Goal: Task Accomplishment & Management: Complete application form

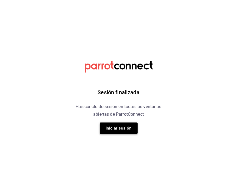
click at [115, 129] on button "Iniciar sesión" at bounding box center [119, 127] width 38 height 11
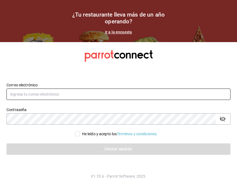
type input "[PERSON_NAME][EMAIL_ADDRESS][DOMAIN_NAME]"
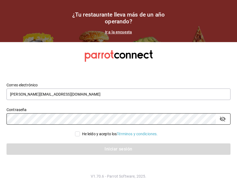
click at [76, 134] on input "He leído y acepto los Términos y condiciones." at bounding box center [77, 133] width 5 height 5
checkbox input "true"
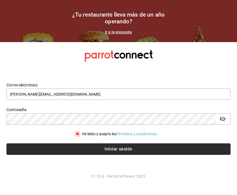
click at [111, 151] on button "Iniciar sesión" at bounding box center [119, 148] width 224 height 11
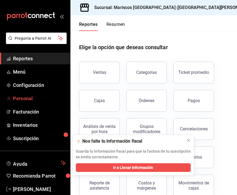
click at [46, 99] on span "Personal" at bounding box center [39, 98] width 53 height 7
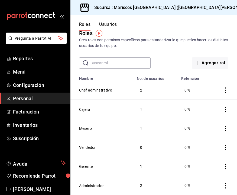
click at [225, 147] on icon "actions" at bounding box center [225, 147] width 5 height 5
click at [211, 155] on span "Eliminar" at bounding box center [206, 155] width 14 height 4
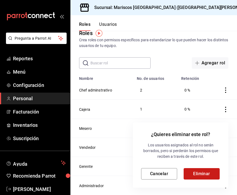
click at [195, 172] on button "Eliminar" at bounding box center [202, 173] width 36 height 11
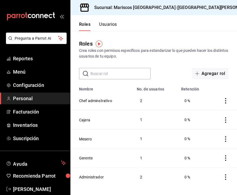
click at [227, 120] on icon "actions" at bounding box center [225, 119] width 5 height 5
click at [113, 112] on div at bounding box center [118, 97] width 237 height 195
click at [113, 24] on button "Usuarios" at bounding box center [108, 26] width 18 height 9
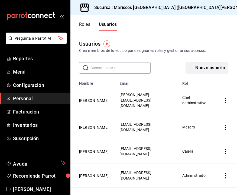
click at [199, 66] on button "Nuevo usuario" at bounding box center [207, 67] width 43 height 11
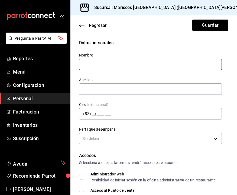
click at [144, 65] on input "text" at bounding box center [150, 64] width 143 height 11
drag, startPoint x: 127, startPoint y: 64, endPoint x: 94, endPoint y: 66, distance: 33.7
click at [94, 66] on input "Daniel Torres Mejía" at bounding box center [150, 64] width 143 height 11
drag, startPoint x: 123, startPoint y: 64, endPoint x: 95, endPoint y: 65, distance: 28.0
click at [95, 65] on input "Daniel Torres Mejía" at bounding box center [150, 64] width 143 height 11
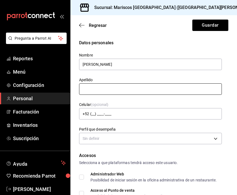
type input "Daniel"
paste input "Torres Mejía"
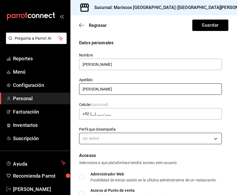
type input "Torres Mejía"
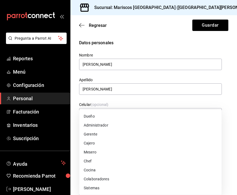
click at [120, 140] on body "Pregunta a Parrot AI Reportes Menú Configuración Personal Facturación Inventari…" at bounding box center [118, 97] width 237 height 195
click at [115, 152] on li "Mesero" at bounding box center [150, 152] width 142 height 9
type input "WAITER"
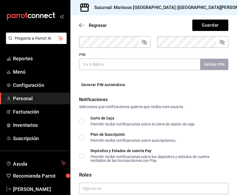
scroll to position [248, 0]
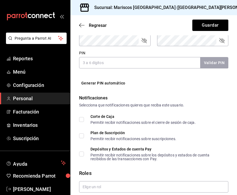
click at [120, 62] on input "PIN" at bounding box center [139, 62] width 121 height 11
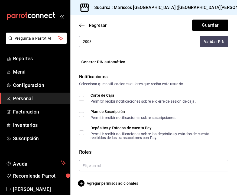
scroll to position [0, 0]
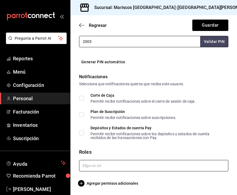
type input "2003"
click at [100, 164] on input "text" at bounding box center [153, 165] width 149 height 11
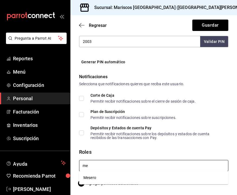
type input "mes"
click at [99, 176] on li "Mesero" at bounding box center [153, 177] width 149 height 9
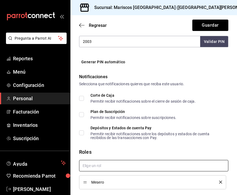
checkbox input "true"
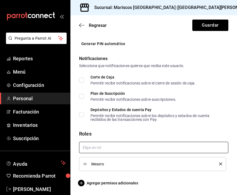
scroll to position [288, 0]
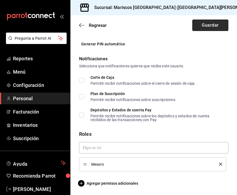
click at [210, 26] on button "Guardar" at bounding box center [211, 25] width 36 height 11
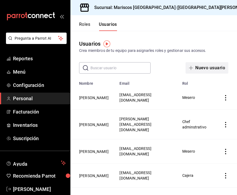
click at [199, 69] on button "Nuevo usuario" at bounding box center [207, 67] width 43 height 11
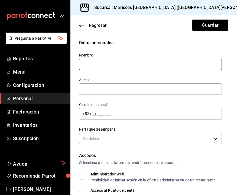
click at [148, 63] on input "text" at bounding box center [150, 64] width 143 height 11
type input "d"
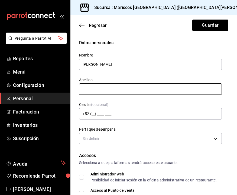
type input "Dana Johana"
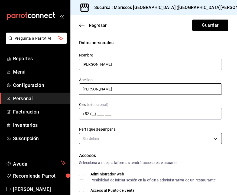
type input "Baez Cardenas"
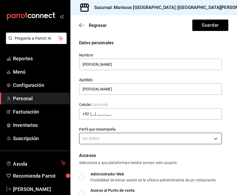
click at [131, 135] on body "Pregunta a Parrot AI Reportes Menú Configuración Personal Facturación Inventari…" at bounding box center [118, 97] width 237 height 195
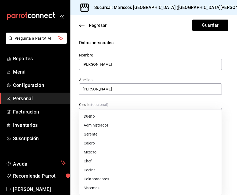
click at [109, 154] on li "Mesero" at bounding box center [150, 152] width 142 height 9
type input "WAITER"
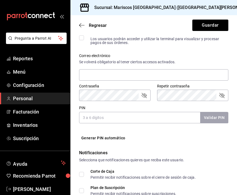
scroll to position [194, 0]
click at [116, 117] on input "PIN" at bounding box center [139, 116] width 121 height 11
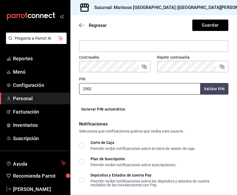
scroll to position [226, 0]
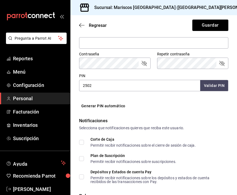
type input "2502"
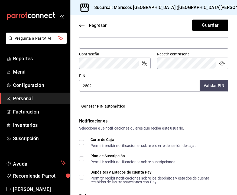
click at [210, 84] on button "Validar PIN" at bounding box center [214, 86] width 29 height 12
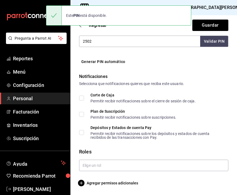
scroll to position [270, 0]
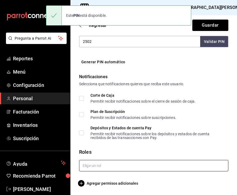
click at [131, 164] on input "text" at bounding box center [153, 165] width 149 height 11
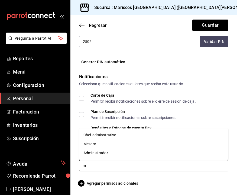
type input "me"
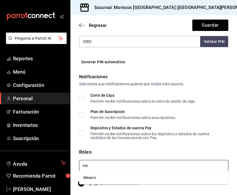
click at [117, 178] on li "Mesero" at bounding box center [153, 177] width 149 height 9
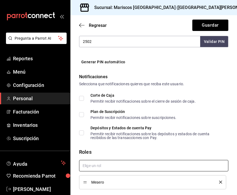
checkbox input "true"
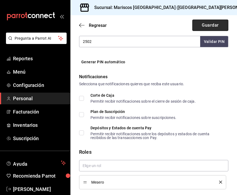
click at [209, 25] on button "Guardar" at bounding box center [211, 25] width 36 height 11
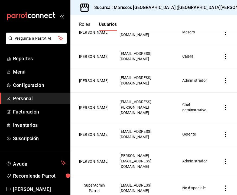
scroll to position [143, 0]
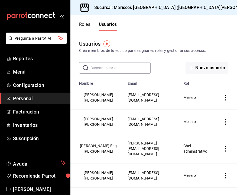
click at [87, 24] on button "Roles" at bounding box center [84, 26] width 11 height 9
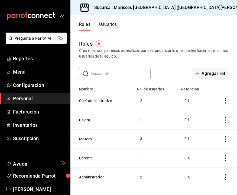
click at [103, 78] on input "text" at bounding box center [121, 73] width 60 height 11
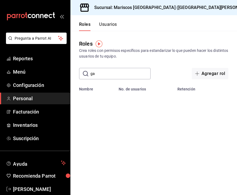
type input "g"
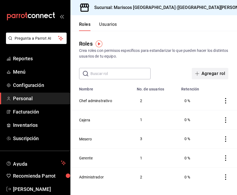
click at [215, 75] on button "Agregar rol" at bounding box center [210, 73] width 37 height 11
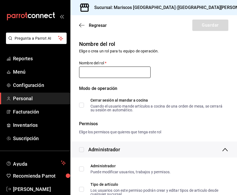
click at [115, 71] on input "text" at bounding box center [115, 71] width 72 height 11
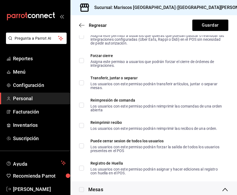
scroll to position [609, 0]
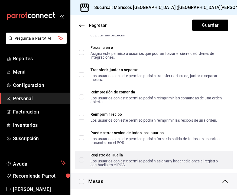
type input "Garrotero"
click at [82, 158] on input "Registro de Huella Los usuarios con este permiso podrán asignar y hacer edicion…" at bounding box center [81, 159] width 5 height 5
checkbox input "true"
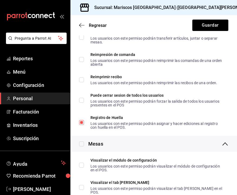
scroll to position [646, 0]
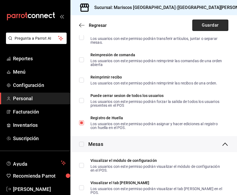
click at [216, 25] on button "Guardar" at bounding box center [211, 25] width 36 height 11
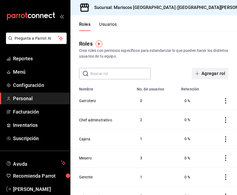
click at [205, 72] on button "Agregar rol" at bounding box center [210, 73] width 37 height 11
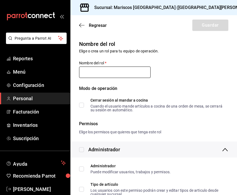
click at [127, 75] on input "text" at bounding box center [115, 71] width 72 height 11
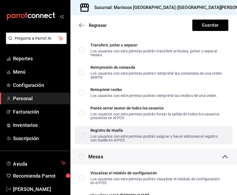
scroll to position [634, 0]
type input "aux cocina"
click at [83, 135] on input "Registro de Huella Los usuarios con este permiso podrán asignar y hacer edicion…" at bounding box center [81, 134] width 5 height 5
checkbox input "true"
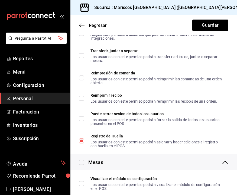
scroll to position [633, 0]
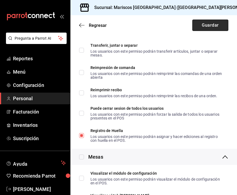
click at [211, 26] on button "Guardar" at bounding box center [211, 25] width 36 height 11
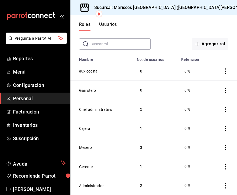
scroll to position [30, 0]
click at [110, 22] on button "Usuarios" at bounding box center [108, 26] width 18 height 9
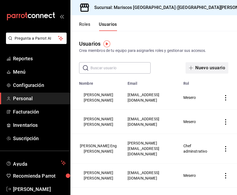
click at [196, 67] on button "Nuevo usuario" at bounding box center [207, 67] width 43 height 11
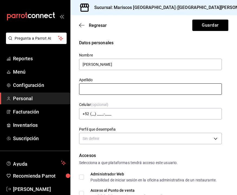
type input "Valeria Guadalupe"
click at [187, 87] on input "Marmolejo" at bounding box center [150, 88] width 143 height 11
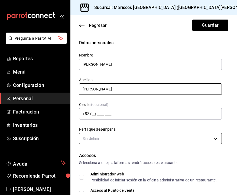
type input "Marmolejo Rivera"
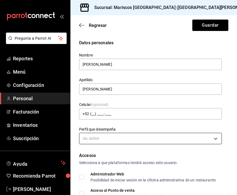
click at [162, 136] on body "Pregunta a Parrot AI Reportes Menú Configuración Personal Facturación Inventari…" at bounding box center [118, 97] width 237 height 195
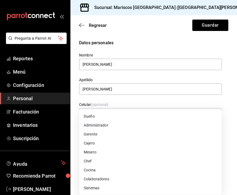
click at [129, 177] on li "Colaboradores" at bounding box center [150, 178] width 142 height 9
type input "STAFF"
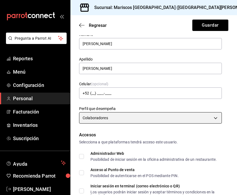
scroll to position [18, 0]
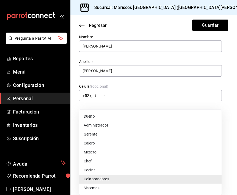
click at [156, 121] on body "Pregunta a Parrot AI Reportes Menú Configuración Personal Facturación Inventari…" at bounding box center [118, 97] width 237 height 195
click at [226, 91] on div at bounding box center [118, 97] width 237 height 195
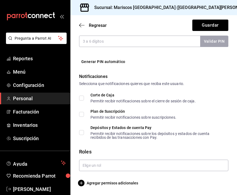
scroll to position [270, 0]
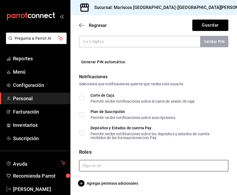
click at [119, 164] on input "text" at bounding box center [153, 165] width 149 height 11
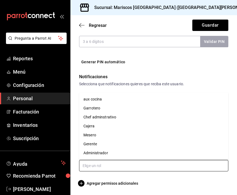
click at [124, 107] on li "Garrotero" at bounding box center [153, 108] width 149 height 9
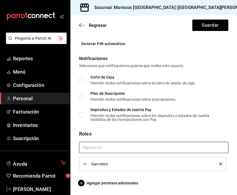
scroll to position [288, 0]
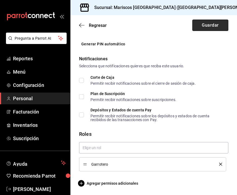
click at [208, 23] on button "Guardar" at bounding box center [211, 25] width 36 height 11
checkbox input "true"
click at [98, 183] on span "Agregar permisos adicionales" at bounding box center [108, 183] width 59 height 7
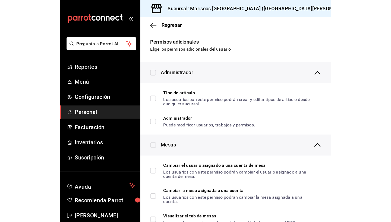
scroll to position [0, 0]
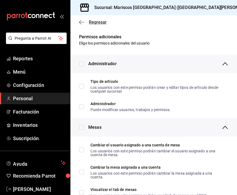
click at [82, 23] on icon "button" at bounding box center [81, 22] width 5 height 5
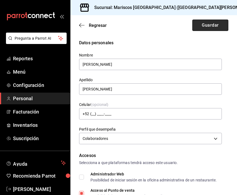
click at [212, 26] on button "Guardar" at bounding box center [211, 25] width 36 height 11
click at [208, 23] on button "Guardar" at bounding box center [211, 25] width 36 height 11
click at [214, 25] on button "Guardar" at bounding box center [211, 25] width 36 height 11
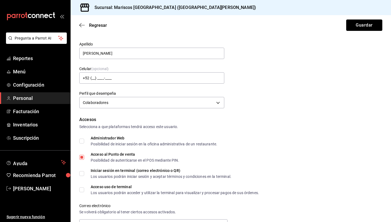
scroll to position [36, 0]
click at [237, 27] on button "Guardar" at bounding box center [364, 25] width 36 height 11
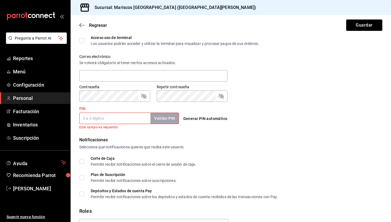
click at [103, 118] on input "PIN" at bounding box center [114, 118] width 71 height 11
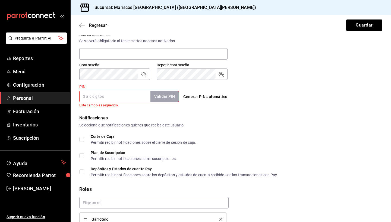
scroll to position [207, 0]
click at [215, 97] on button "Generar PIN automático" at bounding box center [205, 97] width 49 height 10
click at [129, 97] on input "PIN" at bounding box center [114, 96] width 71 height 11
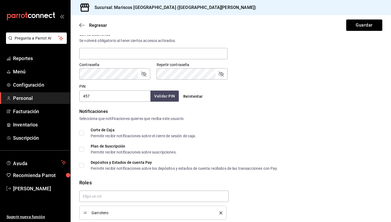
type input "457"
click at [171, 96] on button "Validar PIN" at bounding box center [164, 97] width 29 height 12
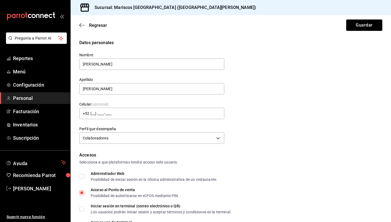
scroll to position [0, 0]
click at [237, 27] on button "Guardar" at bounding box center [364, 25] width 36 height 11
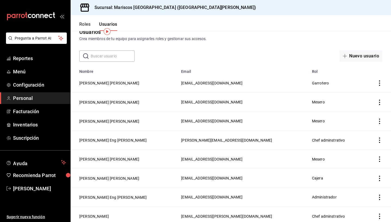
scroll to position [12, 0]
click at [237, 55] on button "Nuevo usuario" at bounding box center [360, 55] width 43 height 11
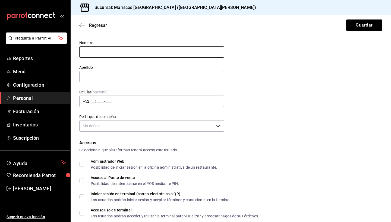
click at [138, 54] on input "text" at bounding box center [151, 51] width 145 height 11
click at [85, 54] on input "Angel de Jesus" at bounding box center [151, 51] width 145 height 11
click at [114, 50] on input "Ángel de Jesus" at bounding box center [151, 51] width 145 height 11
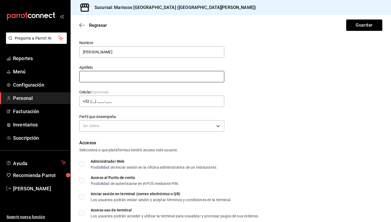
type input "Ángel de Jesus"
type input "Se"
click at [83, 24] on icon "button" at bounding box center [81, 25] width 5 height 5
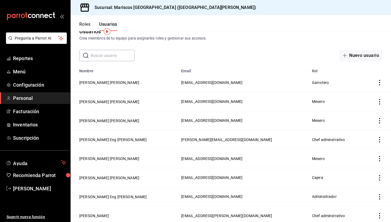
click at [85, 24] on button "Roles" at bounding box center [84, 26] width 11 height 9
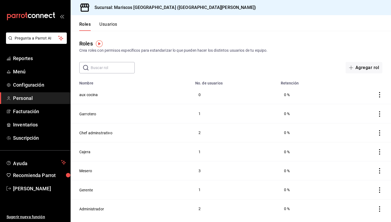
click at [106, 23] on button "Usuarios" at bounding box center [108, 26] width 18 height 9
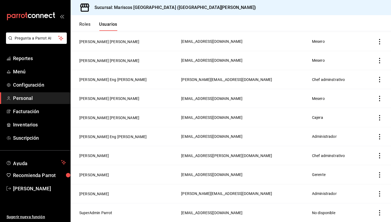
scroll to position [72, 0]
click at [104, 118] on button "Maria Jose Pardo Cruz" at bounding box center [109, 117] width 60 height 5
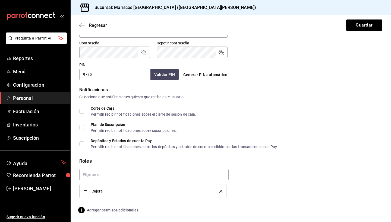
click at [120, 194] on span "Agregar permisos adicionales" at bounding box center [108, 210] width 59 height 7
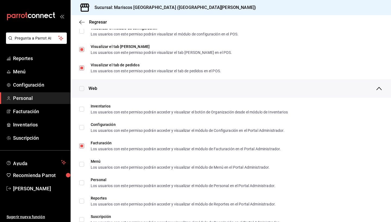
scroll to position [185, 0]
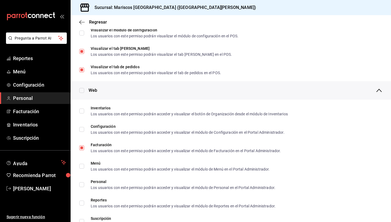
click at [85, 19] on div "Regresar" at bounding box center [231, 22] width 320 height 14
click at [83, 21] on icon "button" at bounding box center [81, 22] width 5 height 5
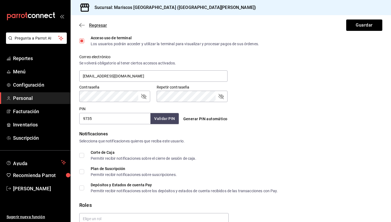
click at [84, 25] on icon "button" at bounding box center [81, 25] width 5 height 5
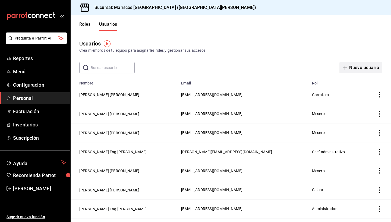
click at [237, 66] on span "button" at bounding box center [345, 68] width 7 height 4
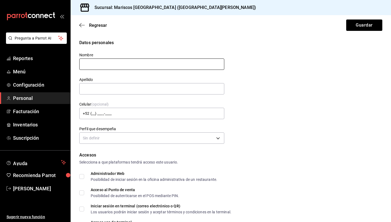
click at [196, 68] on input "text" at bounding box center [151, 64] width 145 height 11
type input "A"
type input "Valeria"
click at [82, 25] on icon "button" at bounding box center [81, 25] width 5 height 5
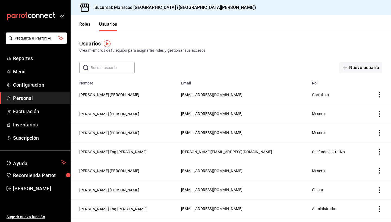
click at [237, 97] on icon "actions" at bounding box center [378, 94] width 5 height 5
click at [138, 95] on div at bounding box center [195, 111] width 391 height 222
click at [138, 95] on button "Valeria Guadalupe Marmolejo Rivera" at bounding box center [109, 94] width 60 height 5
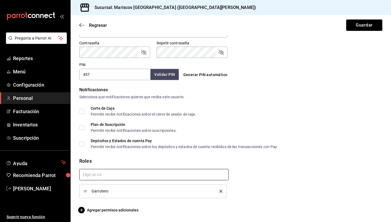
scroll to position [229, 0]
click at [87, 194] on span "Agregar permisos adicionales" at bounding box center [108, 210] width 59 height 7
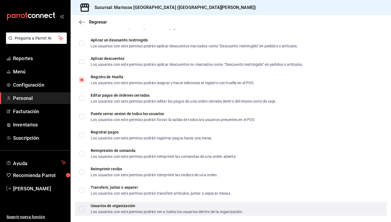
scroll to position [707, 0]
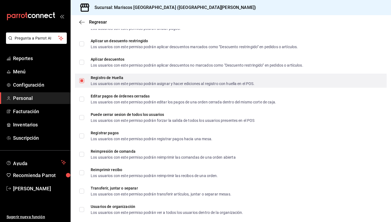
click at [84, 80] on input "Registro de Huella Los usuarios con este permiso podrán asignar y hacer edicion…" at bounding box center [81, 80] width 5 height 5
checkbox input "false"
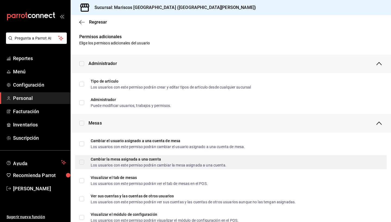
scroll to position [0, 0]
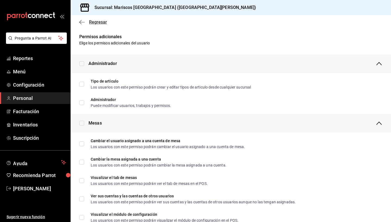
click at [85, 21] on span "Regresar" at bounding box center [93, 22] width 28 height 5
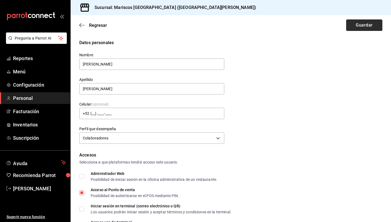
click at [237, 24] on button "Guardar" at bounding box center [364, 25] width 36 height 11
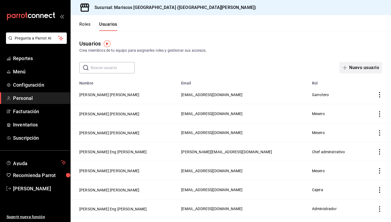
click at [237, 68] on button "Nuevo usuario" at bounding box center [360, 67] width 43 height 11
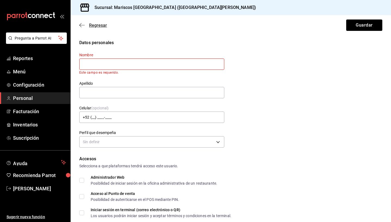
click at [80, 26] on icon "button" at bounding box center [80, 25] width 2 height 4
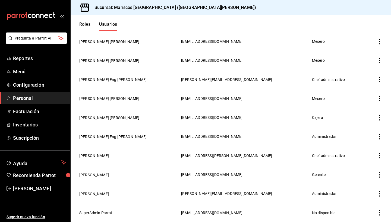
scroll to position [72, 0]
click at [89, 176] on button "MARICRUZ GONZALEZ" at bounding box center [94, 175] width 30 height 5
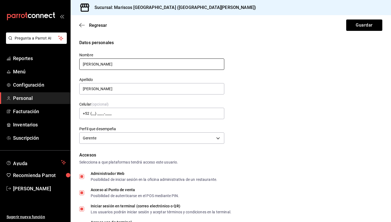
type input "Maricruz"
click at [237, 25] on button "Guardar" at bounding box center [364, 25] width 36 height 11
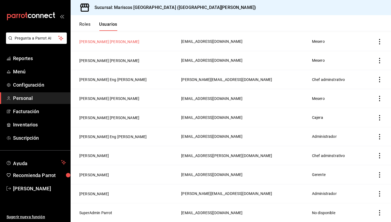
scroll to position [72, 0]
click at [100, 176] on button "Maricruz GONZALEZ" at bounding box center [94, 175] width 30 height 5
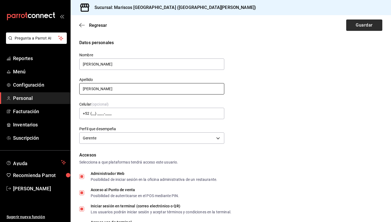
type input "Gonzalez García"
click at [237, 29] on button "Guardar" at bounding box center [364, 25] width 36 height 11
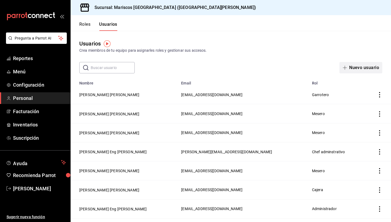
click at [237, 69] on icon "button" at bounding box center [344, 68] width 4 height 4
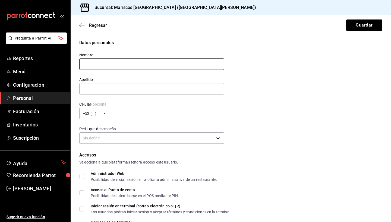
click at [185, 64] on input "text" at bounding box center [151, 64] width 145 height 11
type input "A"
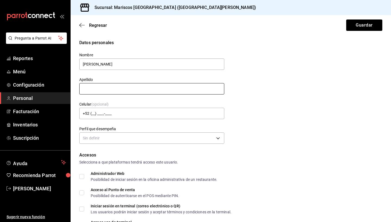
type input "Ángel de Jesus"
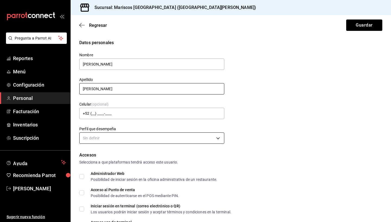
type input "Segovia Rivera"
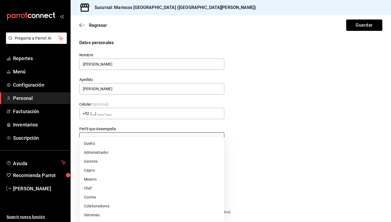
click at [105, 135] on body "Pregunta a Parrot AI Reportes Menú Configuración Personal Facturación Inventari…" at bounding box center [195, 111] width 391 height 222
click at [114, 194] on li "Colaboradores" at bounding box center [151, 206] width 144 height 9
type input "STAFF"
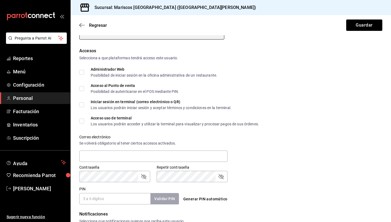
scroll to position [105, 0]
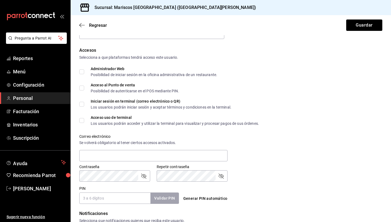
click at [121, 194] on input "PIN" at bounding box center [114, 198] width 71 height 11
type input "380"
click at [171, 194] on button "Validar PIN" at bounding box center [164, 199] width 29 height 12
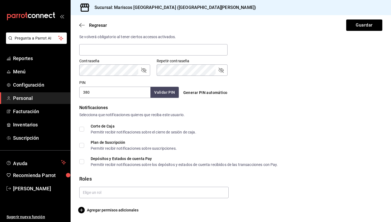
scroll to position [211, 0]
click at [93, 194] on input "text" at bounding box center [153, 192] width 149 height 11
type input "garr"
click at [86, 194] on li "Garrotero" at bounding box center [153, 205] width 149 height 9
checkbox input "true"
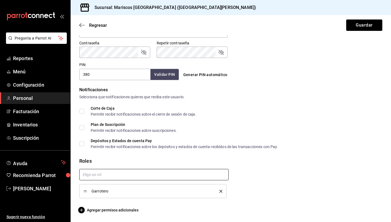
scroll to position [229, 0]
click at [237, 27] on button "Guardar" at bounding box center [364, 25] width 36 height 11
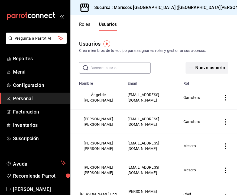
click at [210, 68] on button "Nuevo usuario" at bounding box center [207, 67] width 43 height 11
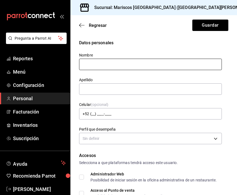
click at [129, 66] on input "text" at bounding box center [150, 64] width 143 height 11
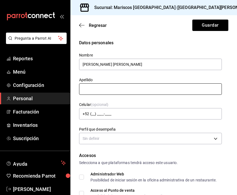
type input "Jose Eduardo"
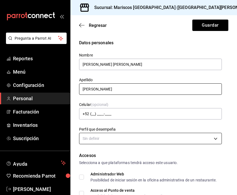
type input "Gonzalez Viera"
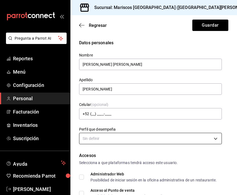
click at [155, 140] on body "Pregunta a Parrot AI Reportes Menú Configuración Personal Facturación Inventari…" at bounding box center [118, 97] width 237 height 195
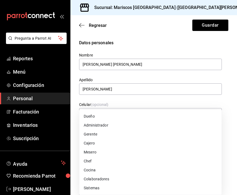
click at [138, 174] on li "Colaboradores" at bounding box center [150, 178] width 142 height 9
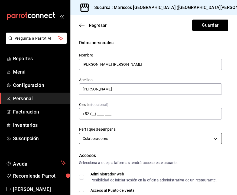
click at [147, 136] on body "Pregunta a Parrot AI Reportes Menú Configuración Personal Facturación Inventari…" at bounding box center [118, 97] width 237 height 195
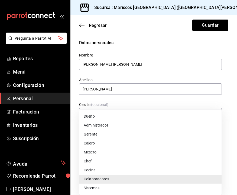
click at [124, 169] on li "Cocina" at bounding box center [150, 169] width 142 height 9
type input "KITCHEN"
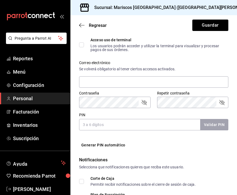
scroll to position [187, 0]
click at [127, 126] on input "PIN" at bounding box center [139, 124] width 121 height 11
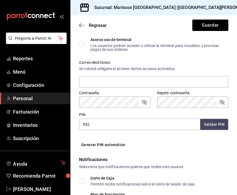
type input "532"
click at [217, 120] on button "Validar PIN" at bounding box center [214, 125] width 29 height 12
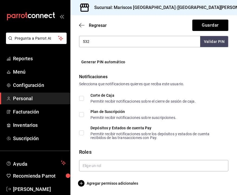
scroll to position [0, 0]
click at [118, 186] on span "Agregar permisos adicionales" at bounding box center [108, 183] width 59 height 7
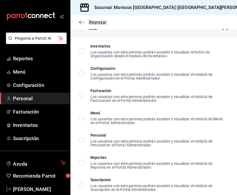
click at [80, 21] on icon "button" at bounding box center [80, 22] width 2 height 4
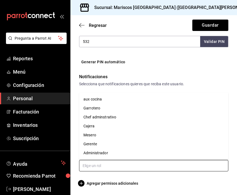
click at [101, 162] on input "text" at bounding box center [153, 165] width 149 height 11
click at [130, 101] on li "aux cocina" at bounding box center [153, 99] width 149 height 9
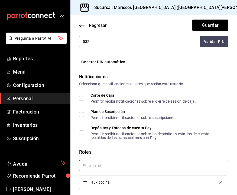
checkbox input "true"
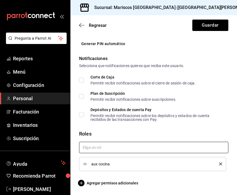
scroll to position [288, 0]
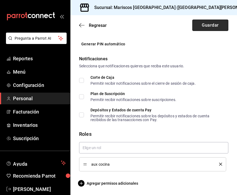
click at [216, 24] on button "Guardar" at bounding box center [211, 25] width 36 height 11
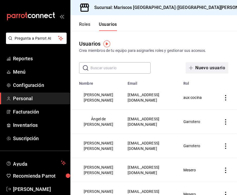
click at [201, 64] on button "Nuevo usuario" at bounding box center [207, 67] width 43 height 11
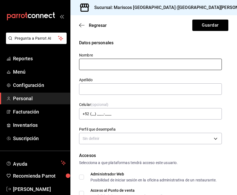
click at [142, 65] on input "text" at bounding box center [150, 64] width 143 height 11
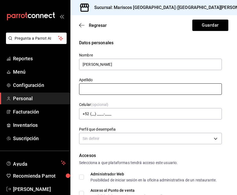
type input "Juan Pablo"
type input "r"
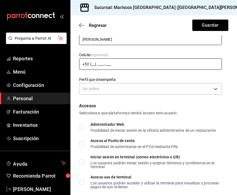
scroll to position [51, 0]
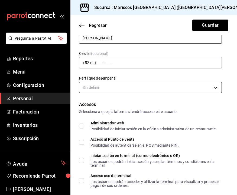
type input "Reyes Hernandez"
click at [200, 86] on body "Pregunta a Parrot AI Reportes Menú Configuración Personal Facturación Inventari…" at bounding box center [118, 97] width 237 height 195
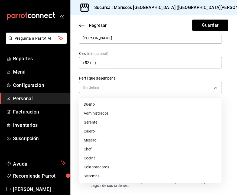
click at [128, 158] on li "Cocina" at bounding box center [150, 158] width 142 height 9
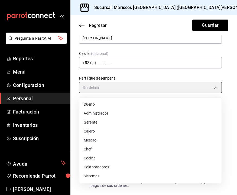
type input "KITCHEN"
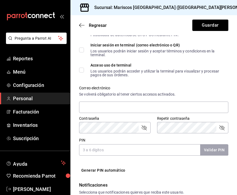
scroll to position [175, 0]
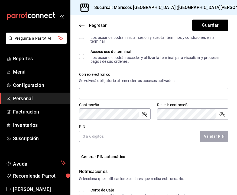
click at [135, 135] on input "PIN" at bounding box center [139, 135] width 121 height 11
type input "635"
click at [217, 138] on button "Validar PIN" at bounding box center [214, 136] width 29 height 12
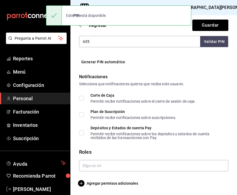
scroll to position [0, 0]
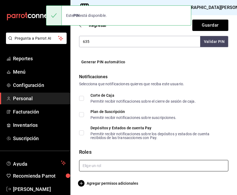
click at [128, 166] on input "text" at bounding box center [153, 165] width 149 height 11
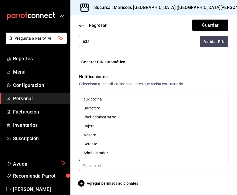
click at [133, 98] on li "aux cocina" at bounding box center [153, 99] width 149 height 9
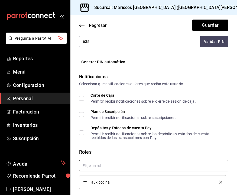
checkbox input "true"
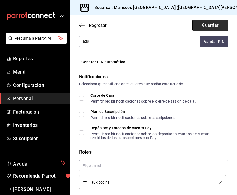
click at [207, 24] on button "Guardar" at bounding box center [211, 25] width 36 height 11
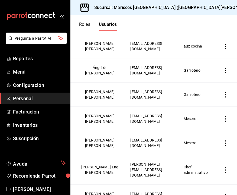
scroll to position [5, 0]
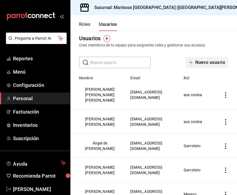
click at [200, 60] on button "Nuevo usuario" at bounding box center [207, 62] width 43 height 11
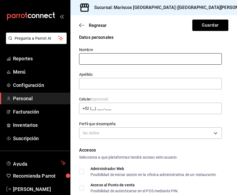
click at [127, 63] on input "text" at bounding box center [150, 58] width 143 height 11
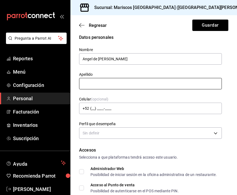
type input "Angel de Jesús"
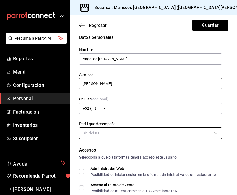
type input "Rodriguez Martinez"
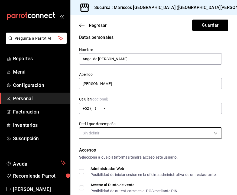
click at [88, 133] on body "Pregunta a Parrot AI Reportes Menú Configuración Personal Facturación Inventari…" at bounding box center [118, 97] width 237 height 195
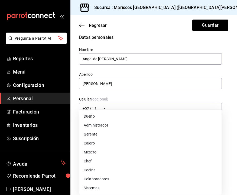
click at [104, 173] on li "Cocina" at bounding box center [150, 169] width 142 height 9
type input "KITCHEN"
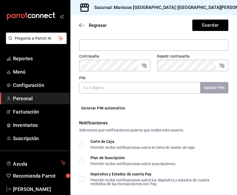
scroll to position [226, 0]
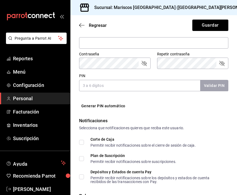
click at [148, 83] on input "PIN" at bounding box center [139, 85] width 121 height 11
type input "219"
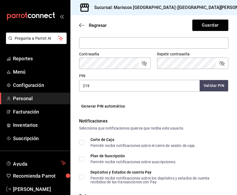
click at [210, 86] on button "Validar PIN" at bounding box center [214, 86] width 29 height 12
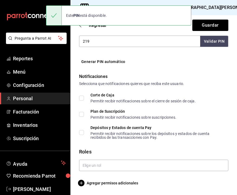
scroll to position [270, 0]
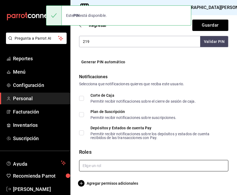
click at [125, 164] on input "text" at bounding box center [153, 165] width 149 height 11
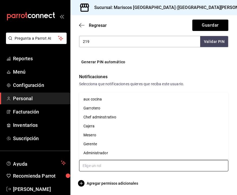
click at [138, 100] on li "aux cocina" at bounding box center [153, 99] width 149 height 9
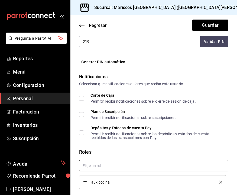
checkbox input "true"
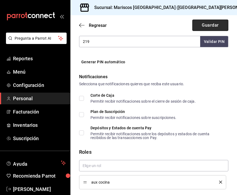
click at [218, 21] on button "Guardar" at bounding box center [211, 25] width 36 height 11
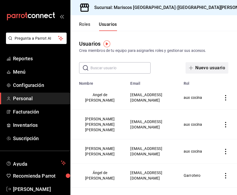
click at [208, 63] on button "Nuevo usuario" at bounding box center [207, 67] width 43 height 11
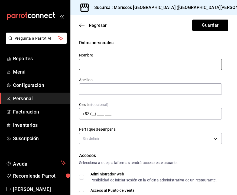
click at [174, 65] on input "text" at bounding box center [150, 64] width 143 height 11
type input "{"
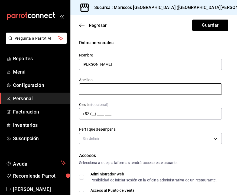
type input "Angelica Michel"
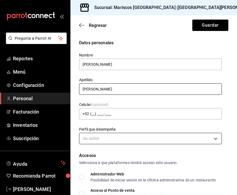
type input "Arredondo Aguilar"
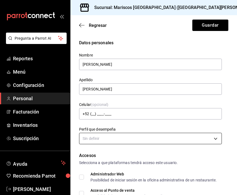
click at [131, 136] on body "Pregunta a Parrot AI Reportes Menú Configuración Personal Facturación Inventari…" at bounding box center [118, 97] width 237 height 195
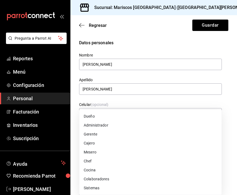
click at [110, 168] on li "Cocina" at bounding box center [150, 169] width 142 height 9
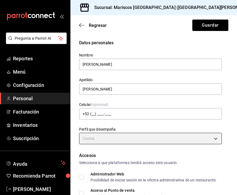
type input "KITCHEN"
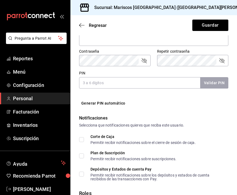
scroll to position [221, 0]
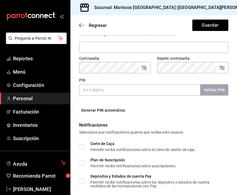
click at [155, 91] on input "PIN" at bounding box center [139, 89] width 121 height 11
type input "879"
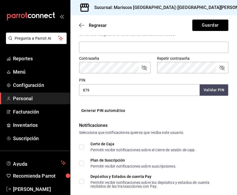
click at [218, 91] on button "Validar PIN" at bounding box center [214, 90] width 29 height 12
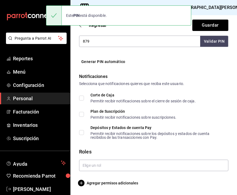
scroll to position [270, 0]
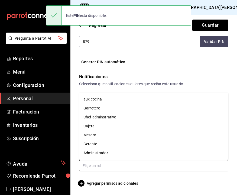
click at [122, 162] on input "text" at bounding box center [153, 165] width 149 height 11
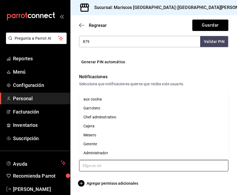
click at [113, 100] on li "aux cocina" at bounding box center [153, 99] width 149 height 9
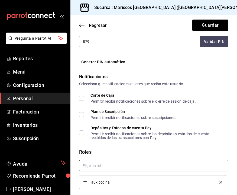
checkbox input "true"
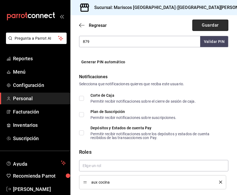
click at [218, 25] on button "Guardar" at bounding box center [211, 25] width 36 height 11
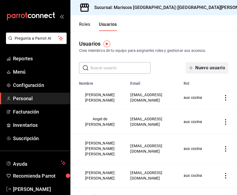
click at [197, 67] on button "Nuevo usuario" at bounding box center [207, 67] width 43 height 11
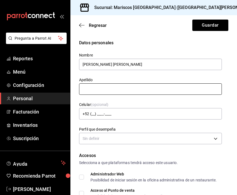
type input "Maria José"
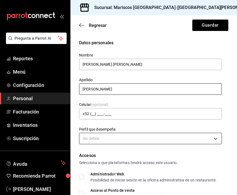
type input "Contreras Moreno"
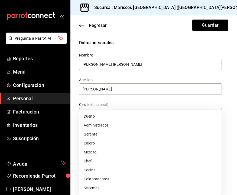
click at [126, 136] on body "Pregunta a Parrot AI Reportes Menú Configuración Personal Facturación Inventari…" at bounding box center [118, 97] width 237 height 195
click at [105, 169] on li "Cocina" at bounding box center [150, 169] width 142 height 9
type input "KITCHEN"
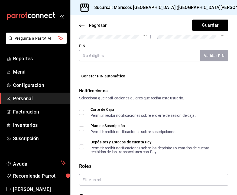
scroll to position [256, 0]
click at [180, 54] on input "PIN" at bounding box center [139, 55] width 121 height 11
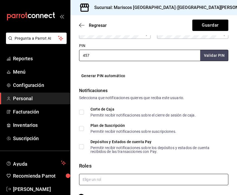
type input "457"
click at [97, 176] on input "text" at bounding box center [153, 179] width 149 height 11
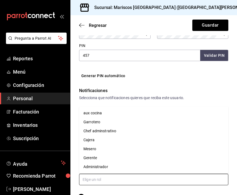
click at [119, 111] on li "aux cocina" at bounding box center [153, 112] width 149 height 9
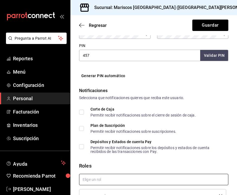
checkbox input "true"
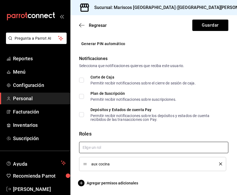
scroll to position [288, 0]
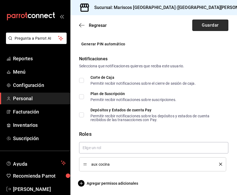
click at [217, 26] on button "Guardar" at bounding box center [211, 25] width 36 height 11
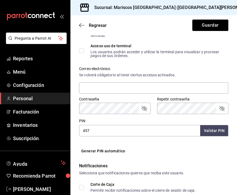
scroll to position [191, 0]
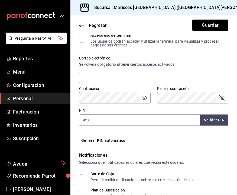
click at [134, 119] on input "457" at bounding box center [139, 119] width 121 height 11
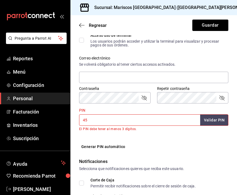
type input "4"
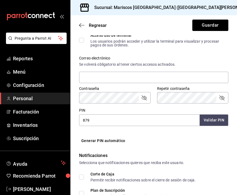
click at [222, 120] on button "Validar PIN" at bounding box center [214, 120] width 29 height 12
click at [129, 116] on input "879" at bounding box center [139, 119] width 121 height 11
click at [120, 120] on input "879" at bounding box center [139, 119] width 121 height 11
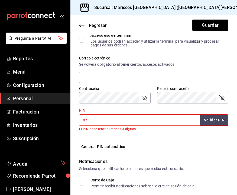
type input "8"
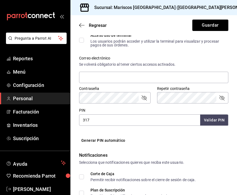
type input "317"
click at [223, 121] on button "Validar PIN" at bounding box center [214, 120] width 29 height 12
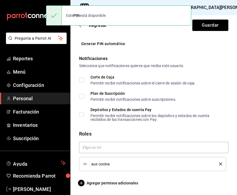
scroll to position [288, 0]
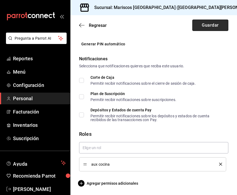
click at [208, 28] on button "Guardar" at bounding box center [211, 25] width 36 height 11
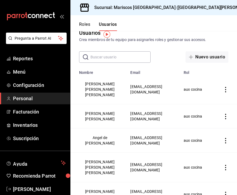
scroll to position [6, 0]
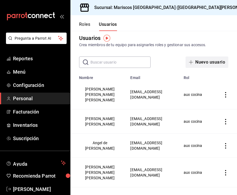
click at [203, 62] on button "Nuevo usuario" at bounding box center [207, 61] width 43 height 11
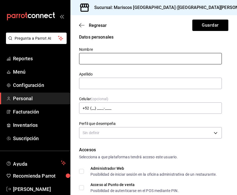
click at [142, 62] on input "text" at bounding box center [150, 58] width 143 height 11
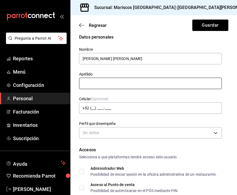
type input "Pamela Danaé"
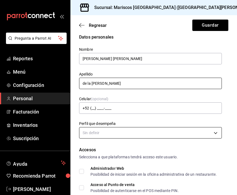
type input "de la Rosa Marmolejo"
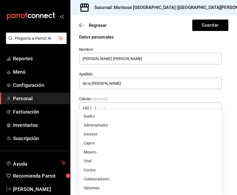
click at [111, 128] on body "Pregunta a Parrot AI Reportes Menú Configuración Personal Facturación Inventari…" at bounding box center [118, 97] width 237 height 195
click at [107, 167] on li "Cocina" at bounding box center [150, 169] width 142 height 9
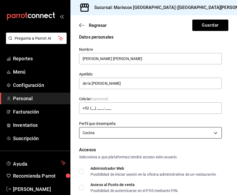
click at [118, 132] on body "Pregunta a Parrot AI Reportes Menú Configuración Personal Facturación Inventari…" at bounding box center [118, 97] width 237 height 195
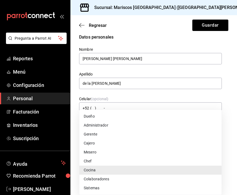
click at [109, 178] on li "Colaboradores" at bounding box center [150, 178] width 142 height 9
type input "STAFF"
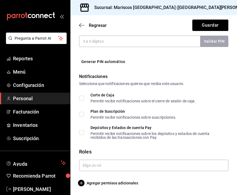
scroll to position [270, 0]
click at [99, 181] on span "Agregar permisos adicionales" at bounding box center [108, 183] width 59 height 7
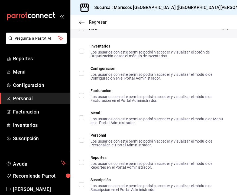
click at [81, 23] on icon "button" at bounding box center [81, 22] width 5 height 5
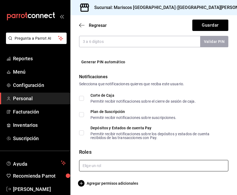
click at [95, 167] on input "text" at bounding box center [153, 165] width 149 height 11
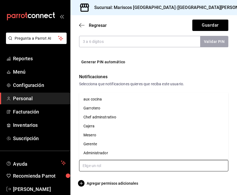
click at [141, 94] on ul "aux cocina Garrotero Chef adminstrativo Cajera Mesero Gerente Administrador" at bounding box center [153, 125] width 149 height 67
click at [137, 98] on li "aux cocina" at bounding box center [153, 99] width 149 height 9
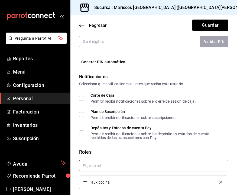
checkbox input "true"
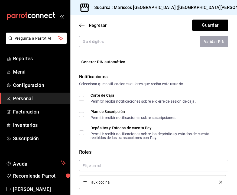
click at [192, 44] on input "PIN" at bounding box center [139, 41] width 121 height 11
type input "930"
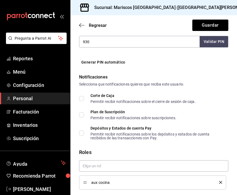
click at [220, 38] on button "Validar PIN" at bounding box center [214, 42] width 29 height 12
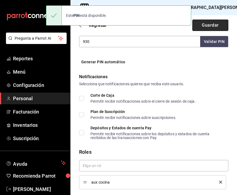
click at [216, 26] on button "Guardar" at bounding box center [211, 25] width 36 height 11
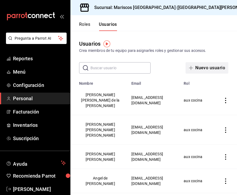
click at [203, 68] on button "Nuevo usuario" at bounding box center [207, 67] width 43 height 11
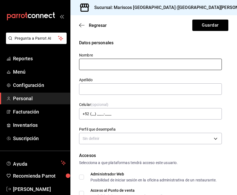
click at [136, 66] on input "text" at bounding box center [150, 64] width 143 height 11
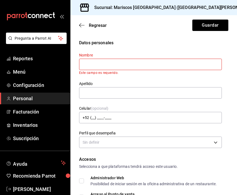
type input "a"
click at [119, 69] on input "Alejandro" at bounding box center [150, 64] width 143 height 11
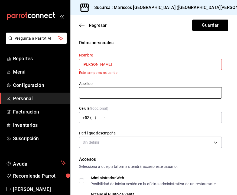
type input "Alejandro"
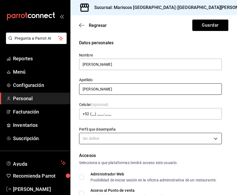
type input "Cortes Serrano"
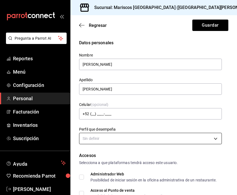
click at [120, 140] on body "Pregunta a Parrot AI Reportes Menú Configuración Personal Facturación Inventari…" at bounding box center [118, 97] width 237 height 195
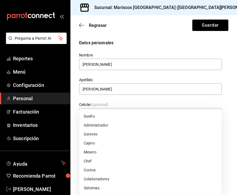
click at [98, 170] on li "Cocina" at bounding box center [150, 169] width 142 height 9
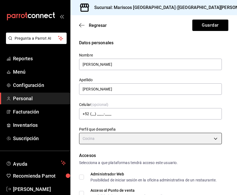
type input "KITCHEN"
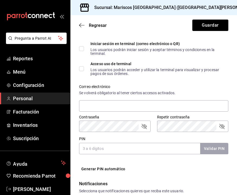
scroll to position [170, 0]
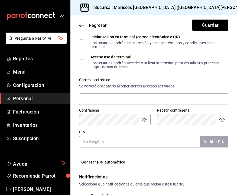
click at [119, 141] on input "PIN" at bounding box center [139, 141] width 121 height 11
type input "492"
click at [215, 140] on button "Validar PIN" at bounding box center [214, 142] width 29 height 12
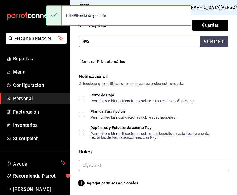
scroll to position [270, 0]
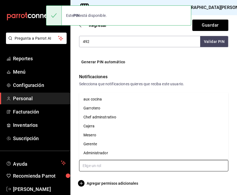
click at [133, 166] on input "text" at bounding box center [153, 165] width 149 height 11
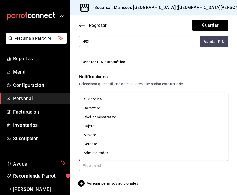
click at [133, 98] on li "aux cocina" at bounding box center [153, 99] width 149 height 9
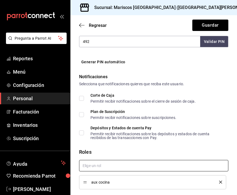
checkbox input "true"
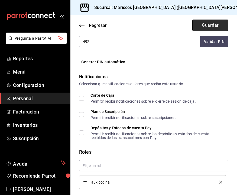
click at [222, 24] on button "Guardar" at bounding box center [211, 25] width 36 height 11
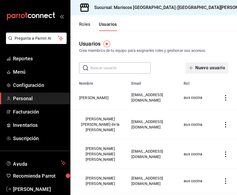
click at [194, 67] on span "button" at bounding box center [192, 68] width 7 height 4
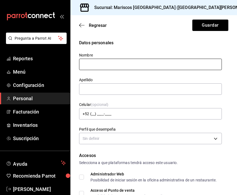
click at [150, 65] on input "text" at bounding box center [150, 64] width 143 height 11
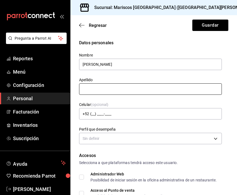
type input "Serene Abigail"
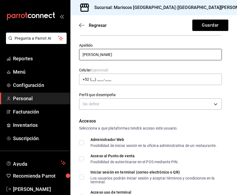
scroll to position [35, 0]
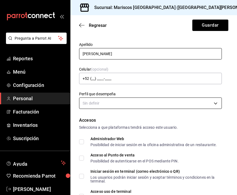
type input "Jimenez Hernandez"
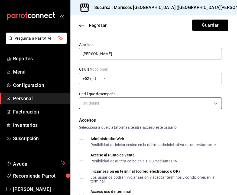
click at [168, 104] on body "Pregunta a Parrot AI Reportes Menú Configuración Personal Facturación Inventari…" at bounding box center [118, 97] width 237 height 195
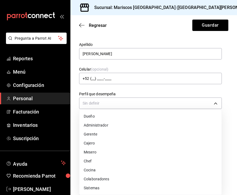
click at [116, 151] on li "Mesero" at bounding box center [150, 152] width 142 height 9
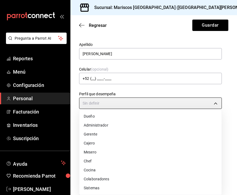
type input "WAITER"
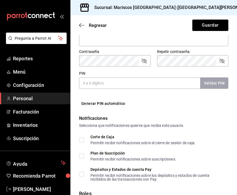
scroll to position [228, 0]
click at [151, 85] on input "PIN" at bounding box center [139, 82] width 121 height 11
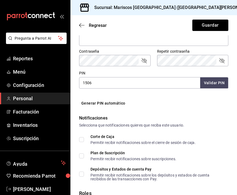
type input "1506"
click at [212, 79] on button "Validar PIN" at bounding box center [214, 83] width 29 height 12
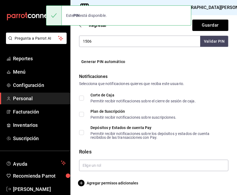
scroll to position [270, 0]
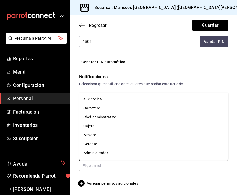
click at [129, 167] on input "text" at bounding box center [153, 165] width 149 height 11
click at [111, 137] on li "Mesero" at bounding box center [153, 134] width 149 height 9
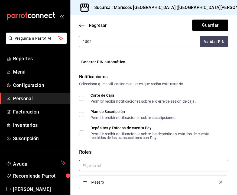
checkbox input "true"
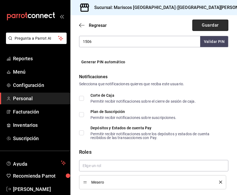
click at [222, 25] on button "Guardar" at bounding box center [211, 25] width 36 height 11
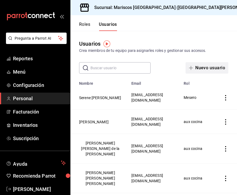
click at [198, 67] on button "Nuevo usuario" at bounding box center [207, 67] width 43 height 11
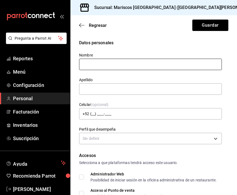
click at [130, 64] on input "text" at bounding box center [150, 64] width 143 height 11
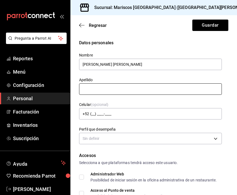
type input "Ana Paula"
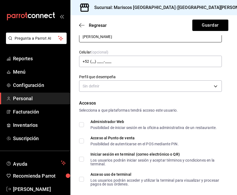
scroll to position [57, 0]
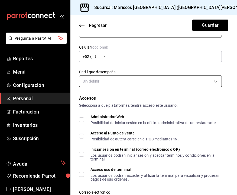
type input "Aguilar Aguilar"
click at [200, 82] on body "Pregunta a Parrot AI Reportes Menú Configuración Personal Facturación Inventari…" at bounding box center [118, 97] width 237 height 195
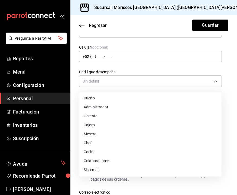
click at [125, 150] on li "Cocina" at bounding box center [150, 151] width 142 height 9
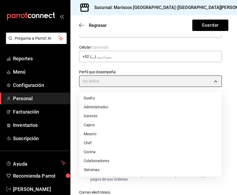
type input "KITCHEN"
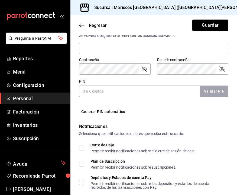
scroll to position [222, 0]
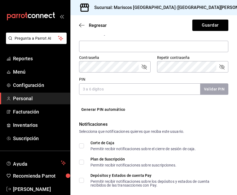
click at [152, 90] on input "PIN" at bounding box center [139, 88] width 121 height 11
type input "628"
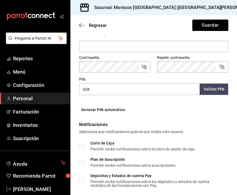
click at [226, 88] on button "Validar PIN" at bounding box center [214, 89] width 29 height 12
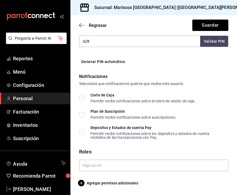
scroll to position [270, 0]
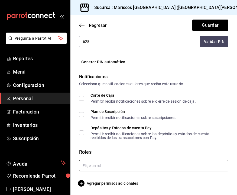
click at [104, 169] on input "text" at bounding box center [153, 165] width 149 height 11
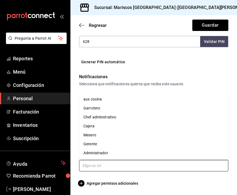
click at [119, 101] on li "aux cocina" at bounding box center [153, 99] width 149 height 9
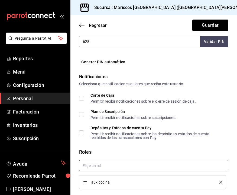
checkbox input "true"
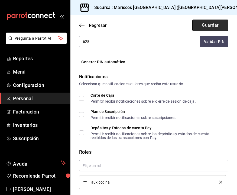
click at [221, 23] on button "Guardar" at bounding box center [211, 25] width 36 height 11
